Goal: Transaction & Acquisition: Purchase product/service

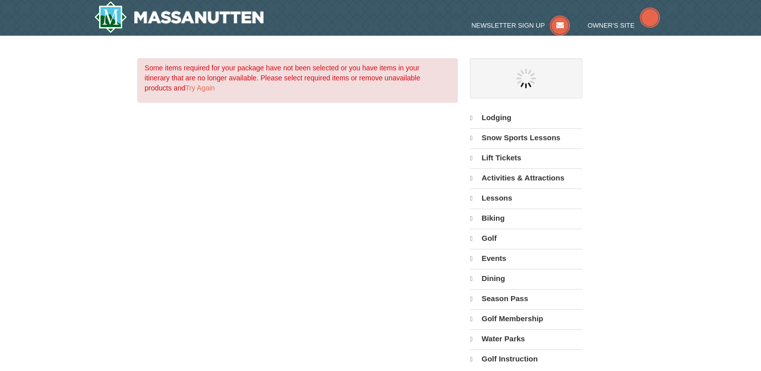
select select "10"
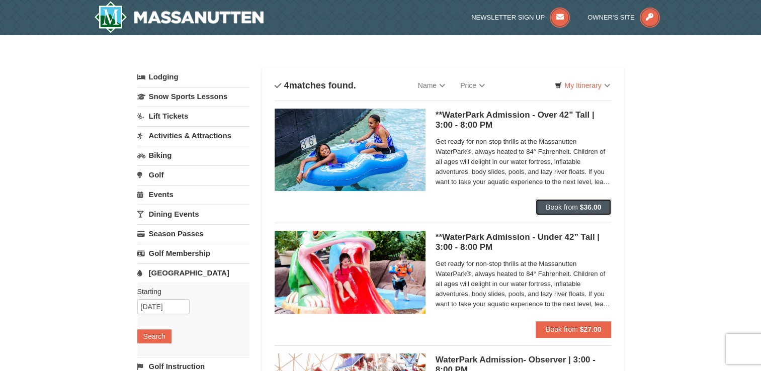
click at [566, 204] on span "Book from" at bounding box center [561, 207] width 32 height 8
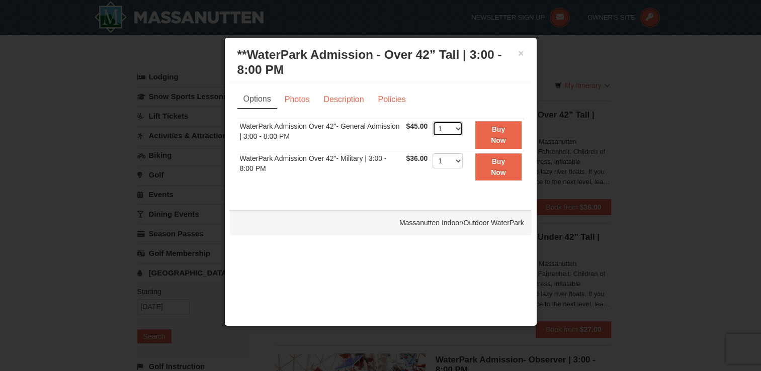
click at [456, 128] on select "1 2 3 4 5 6 7 8 9 10 11 12 13 14 15 16 17 18 19 20 21 22" at bounding box center [447, 128] width 30 height 15
select select "3"
click at [432, 121] on select "1 2 3 4 5 6 7 8 9 10 11 12 13 14 15 16 17 18 19 20 21 22" at bounding box center [447, 128] width 30 height 15
click at [495, 129] on strong "Buy Now" at bounding box center [498, 134] width 15 height 19
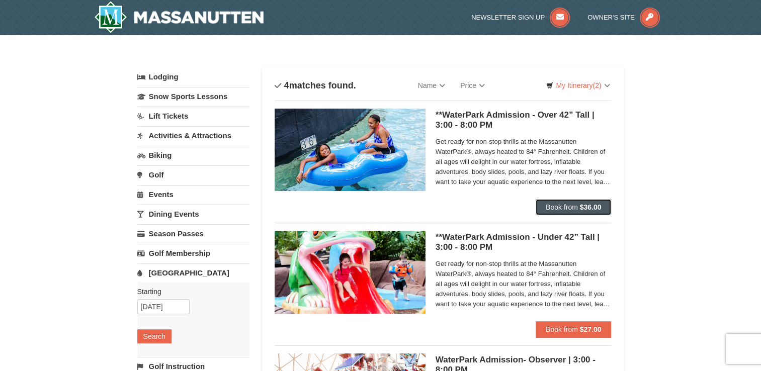
click at [563, 206] on span "Book from" at bounding box center [561, 207] width 32 height 8
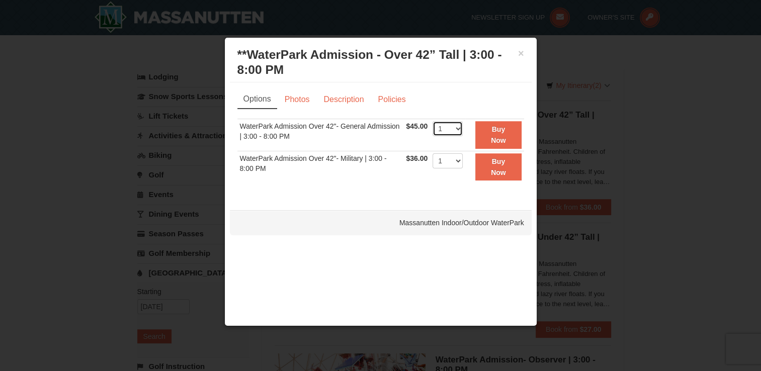
click at [453, 130] on select "1 2 3 4 5 6 7 8 9 10 11 12 13 14 15 16 17 18 19 20 21 22" at bounding box center [447, 128] width 30 height 15
select select "3"
click at [432, 121] on select "1 2 3 4 5 6 7 8 9 10 11 12 13 14 15 16 17 18 19 20 21 22" at bounding box center [447, 128] width 30 height 15
click at [502, 138] on strong "Buy Now" at bounding box center [498, 134] width 15 height 19
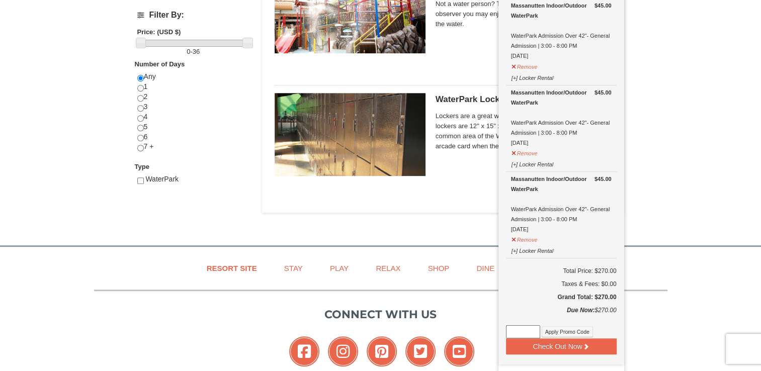
scroll to position [405, 0]
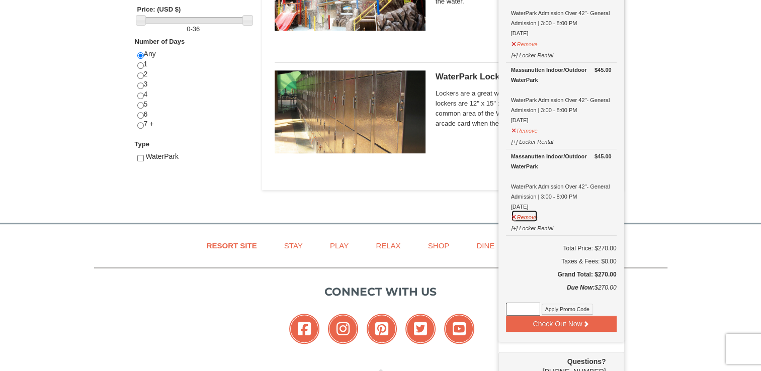
click at [523, 214] on button "Remove" at bounding box center [524, 216] width 27 height 13
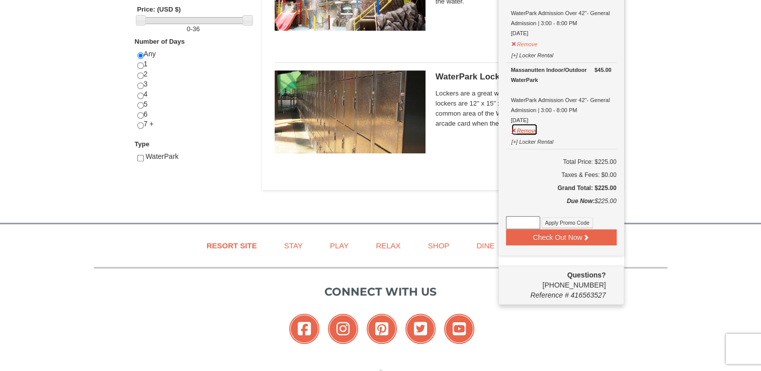
click at [529, 128] on button "Remove" at bounding box center [524, 129] width 27 height 13
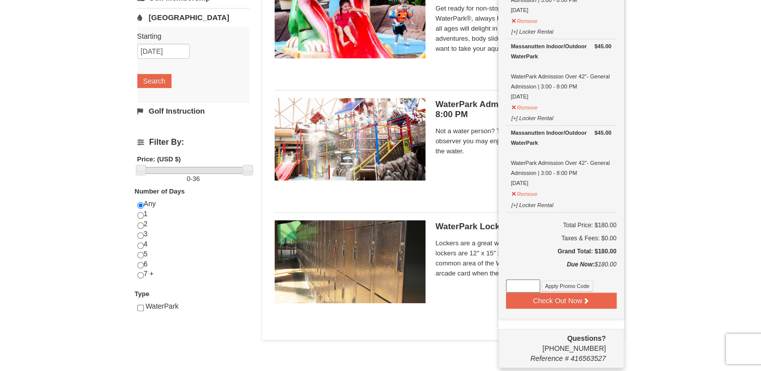
scroll to position [254, 0]
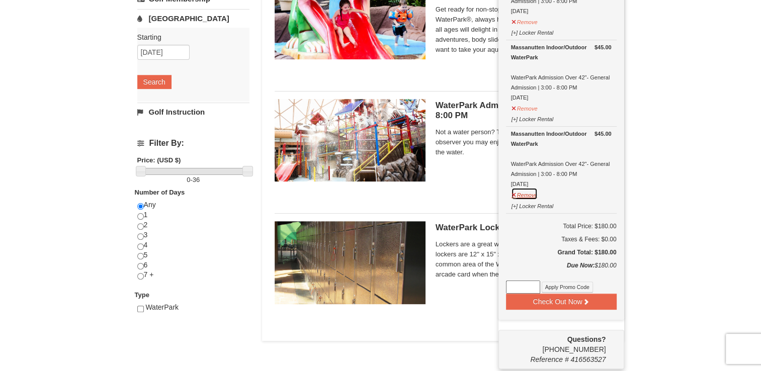
click at [535, 190] on button "Remove" at bounding box center [524, 194] width 27 height 13
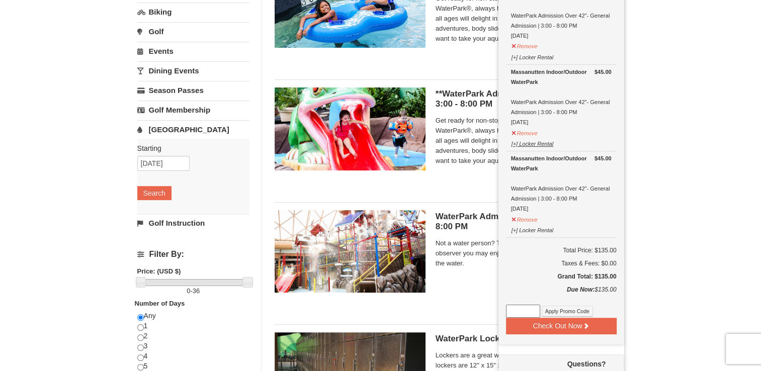
scroll to position [154, 0]
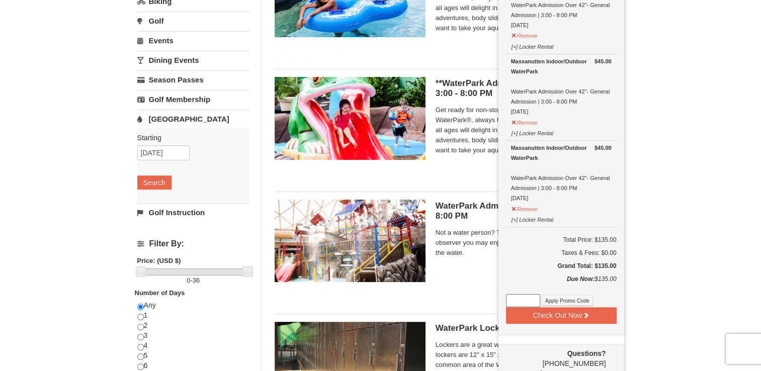
click at [524, 301] on input at bounding box center [523, 300] width 34 height 13
paste input "https://book.massresort.com/ecomm/Checkout/Customer/6548646/en-US"
type input "h"
paste input "WPHarvestMonThurs25"
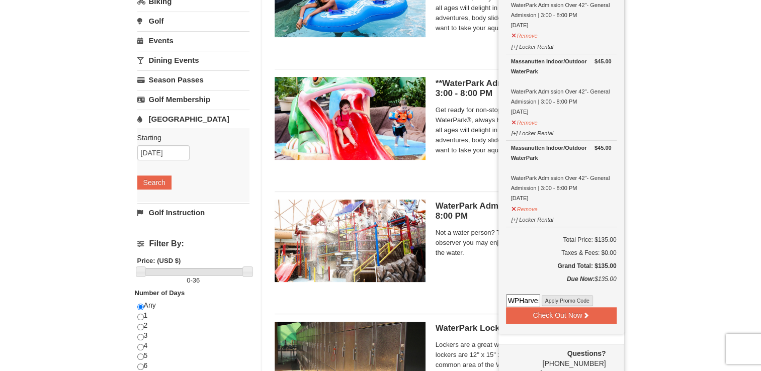
type input "WPHarvestMonThurs25"
click at [563, 297] on button "Apply Promo Code" at bounding box center [566, 300] width 51 height 11
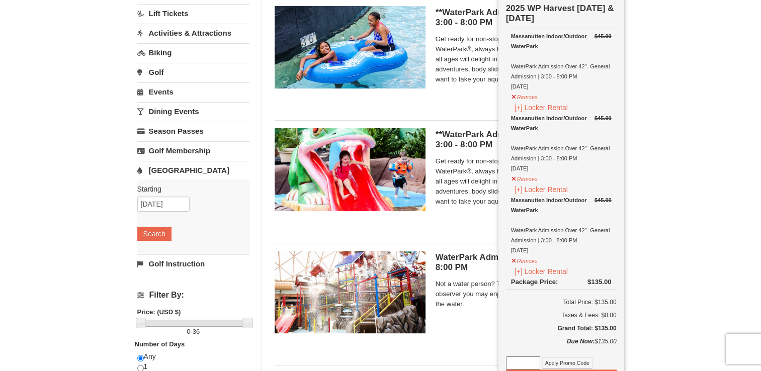
scroll to position [154, 0]
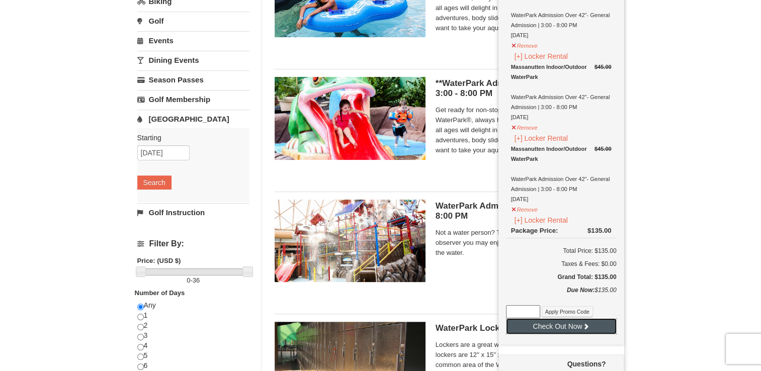
click at [574, 325] on button "Check Out Now" at bounding box center [561, 326] width 111 height 16
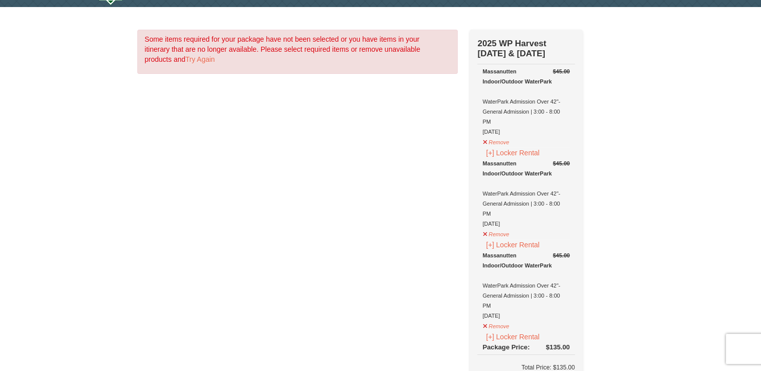
scroll to position [50, 0]
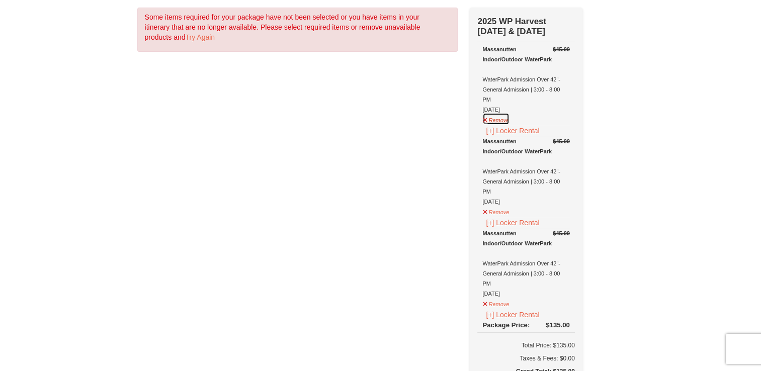
click at [507, 120] on button "Remove" at bounding box center [495, 119] width 27 height 13
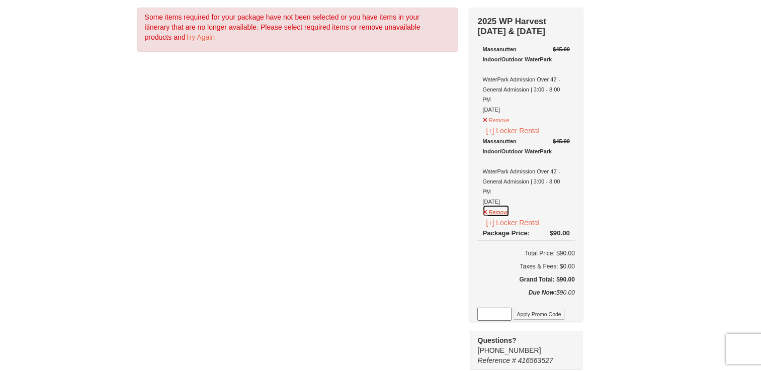
click at [496, 213] on button "Remove" at bounding box center [495, 211] width 27 height 13
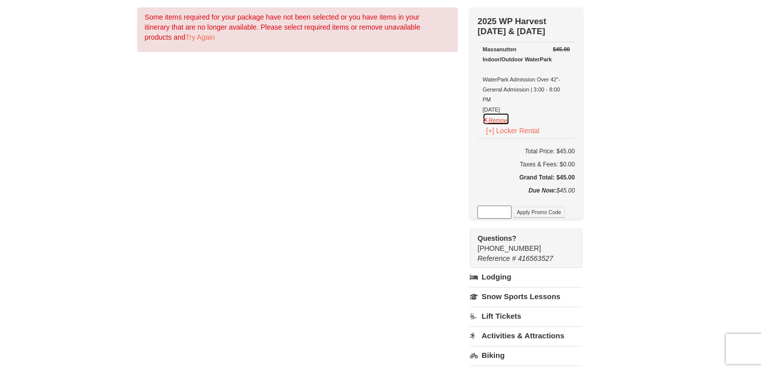
click at [496, 117] on button "Remove" at bounding box center [495, 119] width 27 height 13
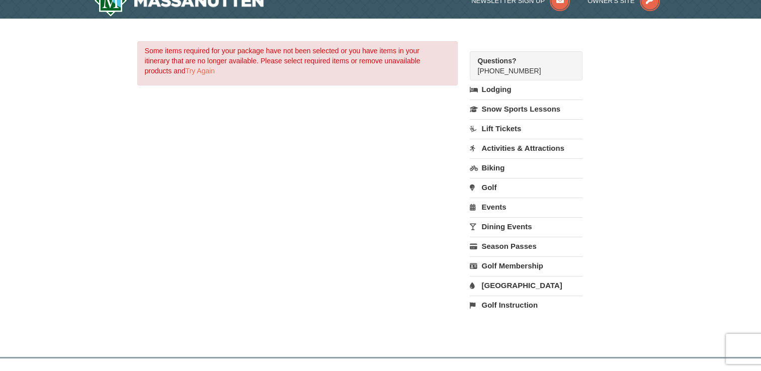
scroll to position [0, 0]
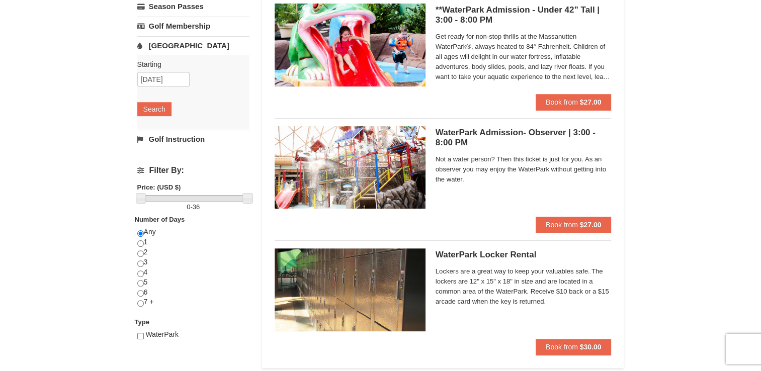
scroll to position [26, 0]
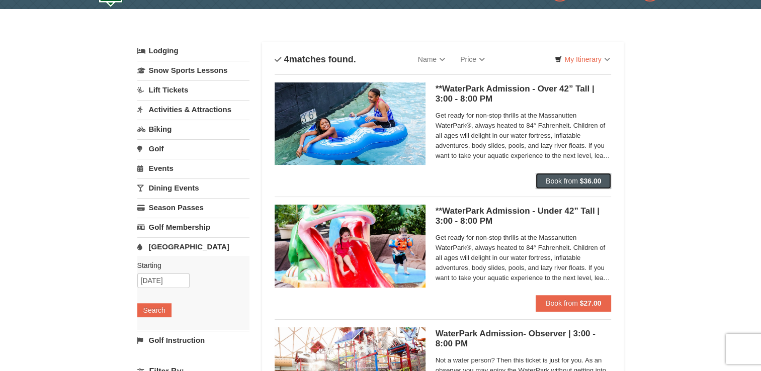
click at [575, 181] on span "Book from" at bounding box center [561, 181] width 32 height 8
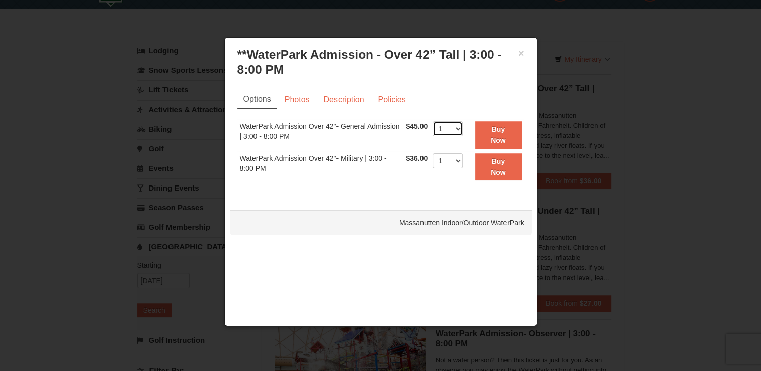
click at [459, 127] on select "1 2 3 4 5 6 7 8 9 10 11 12 13 14 15 16 17 18 19 20 21 22" at bounding box center [447, 128] width 30 height 15
select select "3"
click at [432, 121] on select "1 2 3 4 5 6 7 8 9 10 11 12 13 14 15 16 17 18 19 20 21 22" at bounding box center [447, 128] width 30 height 15
click at [505, 139] on strong "Buy Now" at bounding box center [498, 134] width 15 height 19
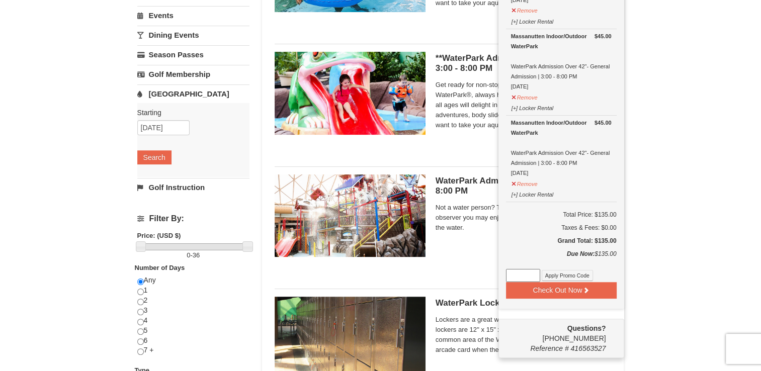
scroll to position [204, 0]
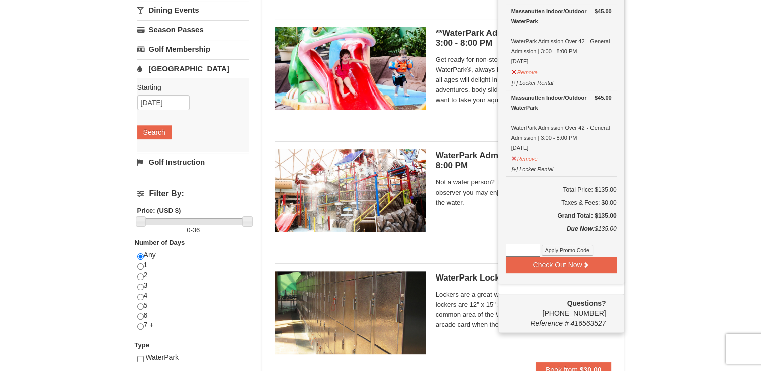
click at [509, 247] on input at bounding box center [523, 250] width 34 height 13
paste input "WPHarvestMonThurs25"
type input "WPHarvestMonThurs25"
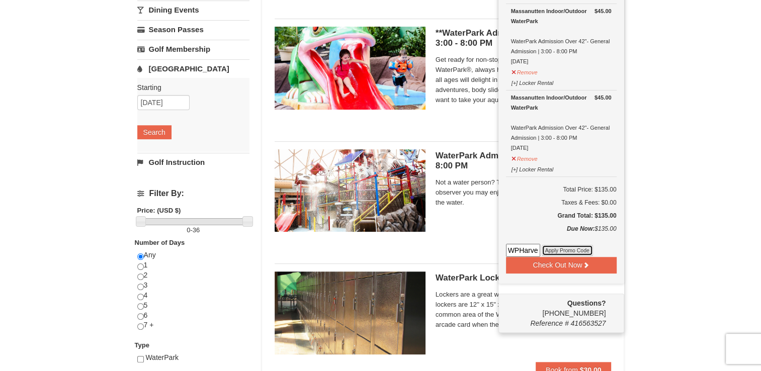
click at [569, 251] on button "Apply Promo Code" at bounding box center [566, 250] width 51 height 11
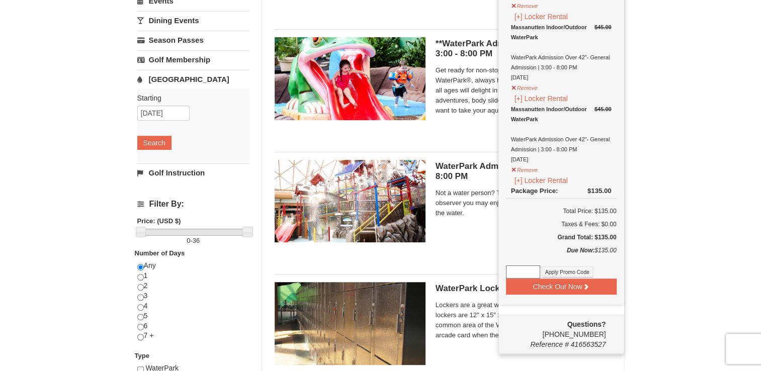
scroll to position [204, 0]
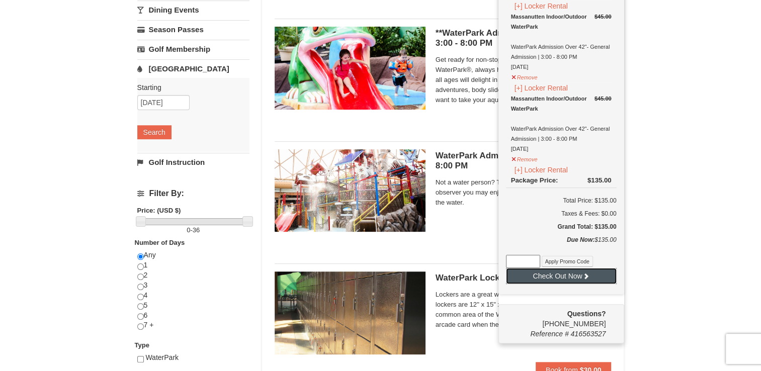
click at [550, 278] on button "Check Out Now" at bounding box center [561, 276] width 111 height 16
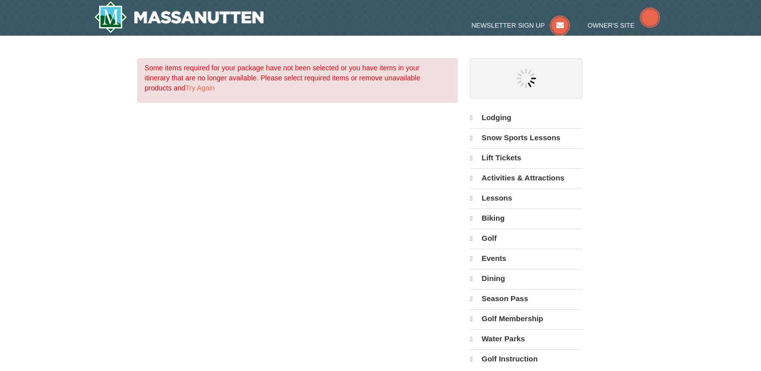
select select "10"
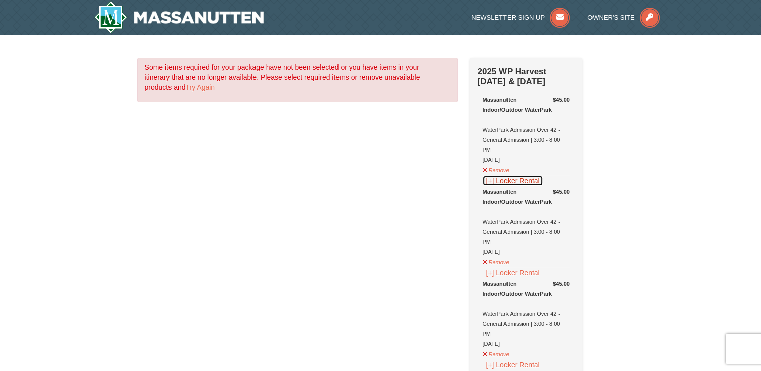
click at [491, 184] on button "[+] Locker Rental" at bounding box center [512, 180] width 60 height 11
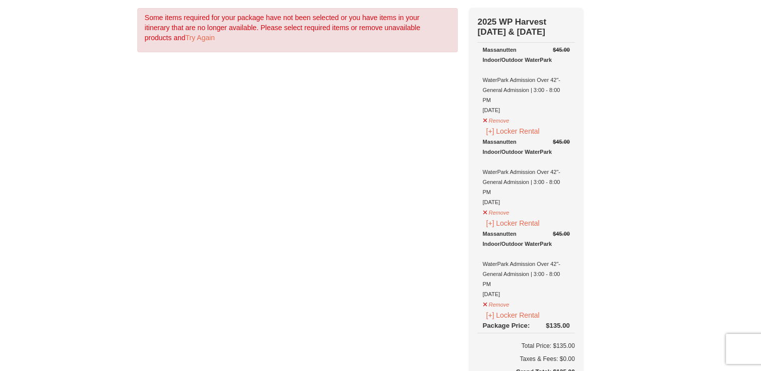
scroll to position [50, 0]
click at [490, 222] on button "[+] Locker Rental" at bounding box center [512, 222] width 60 height 11
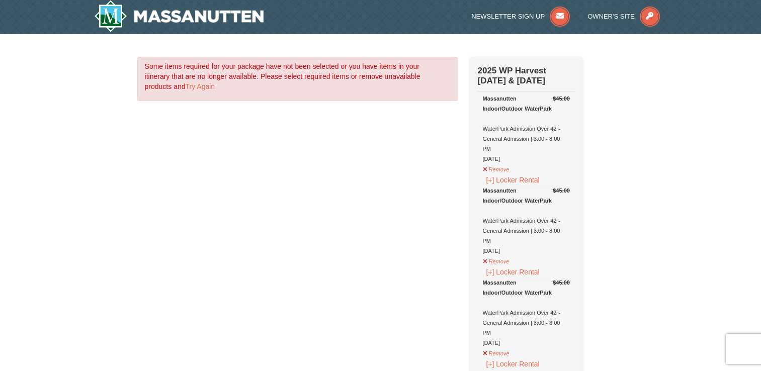
scroll to position [0, 0]
